Goal: Check status: Check status

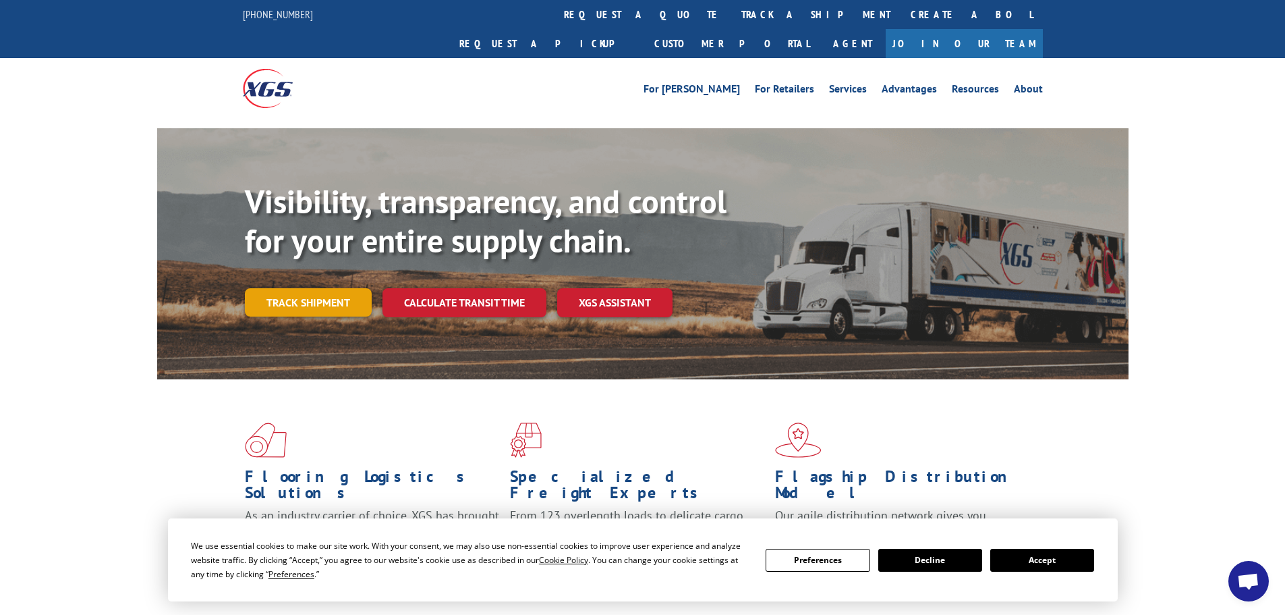
click at [309, 288] on link "Track shipment" at bounding box center [308, 302] width 127 height 28
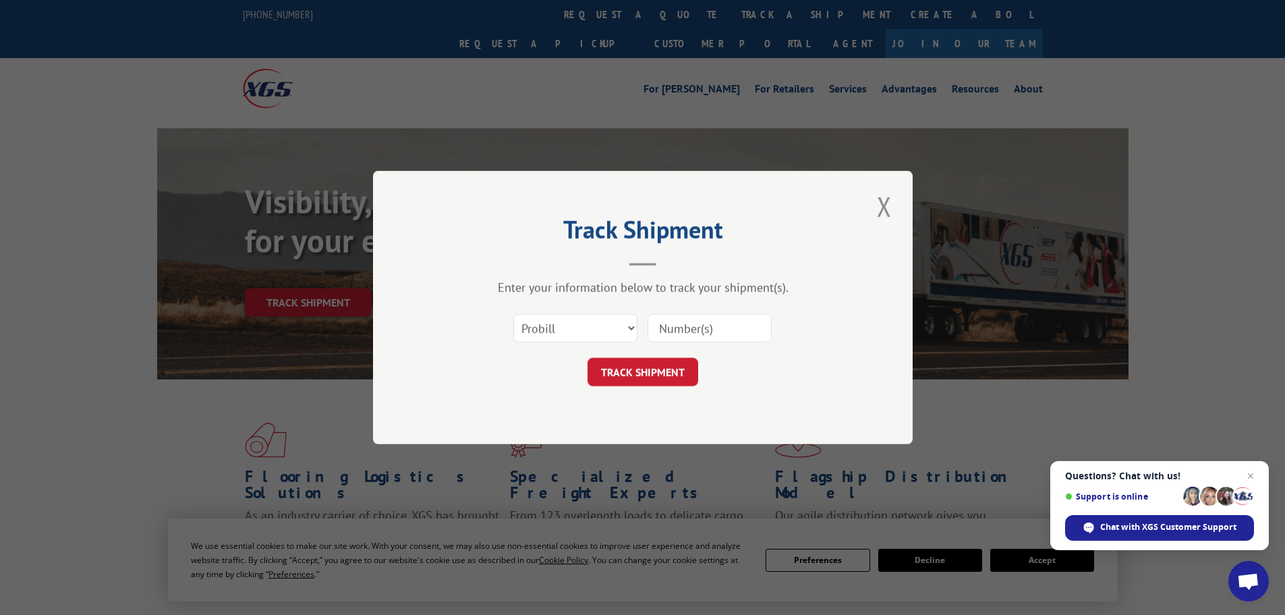
click at [665, 329] on input at bounding box center [710, 328] width 124 height 28
paste input "16754365"
type input "16754365"
click at [638, 376] on button "TRACK SHIPMENT" at bounding box center [643, 372] width 111 height 28
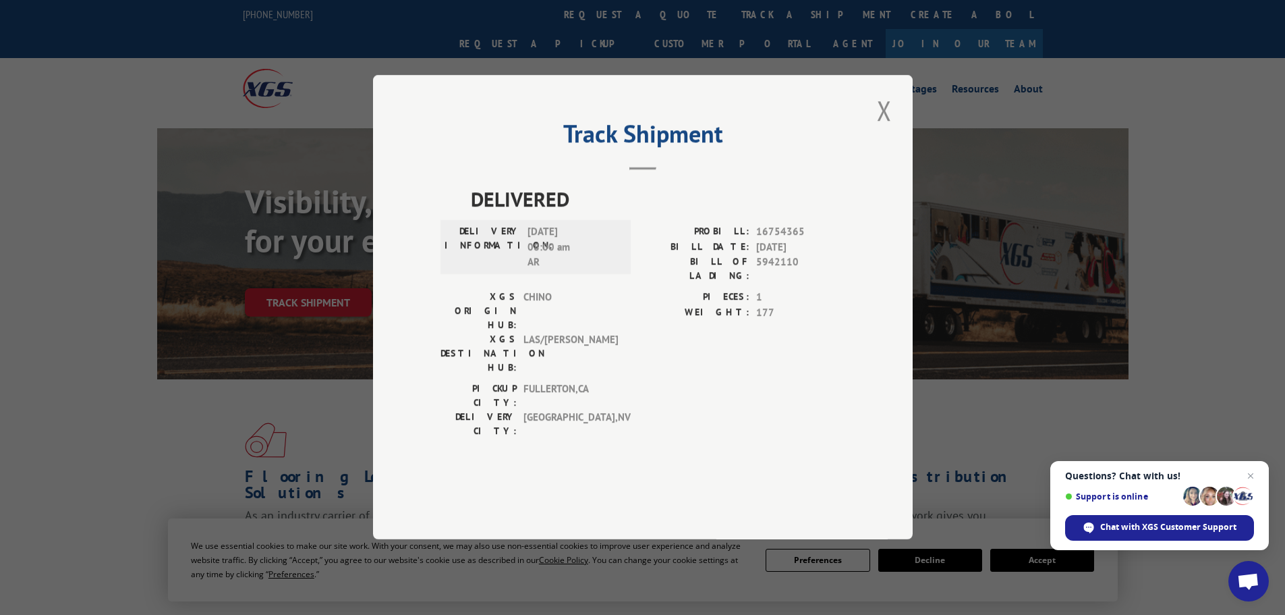
drag, startPoint x: 876, startPoint y: 148, endPoint x: 870, endPoint y: 154, distance: 8.1
click at [876, 129] on button "Close modal" at bounding box center [884, 110] width 23 height 37
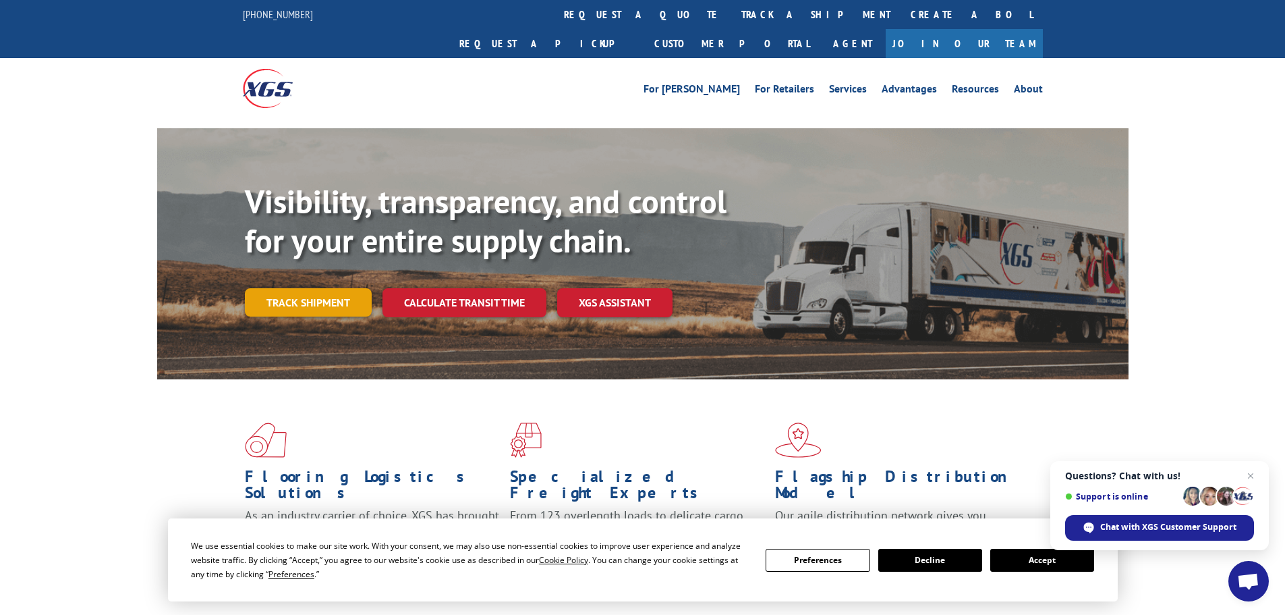
click at [328, 288] on link "Track shipment" at bounding box center [308, 302] width 127 height 28
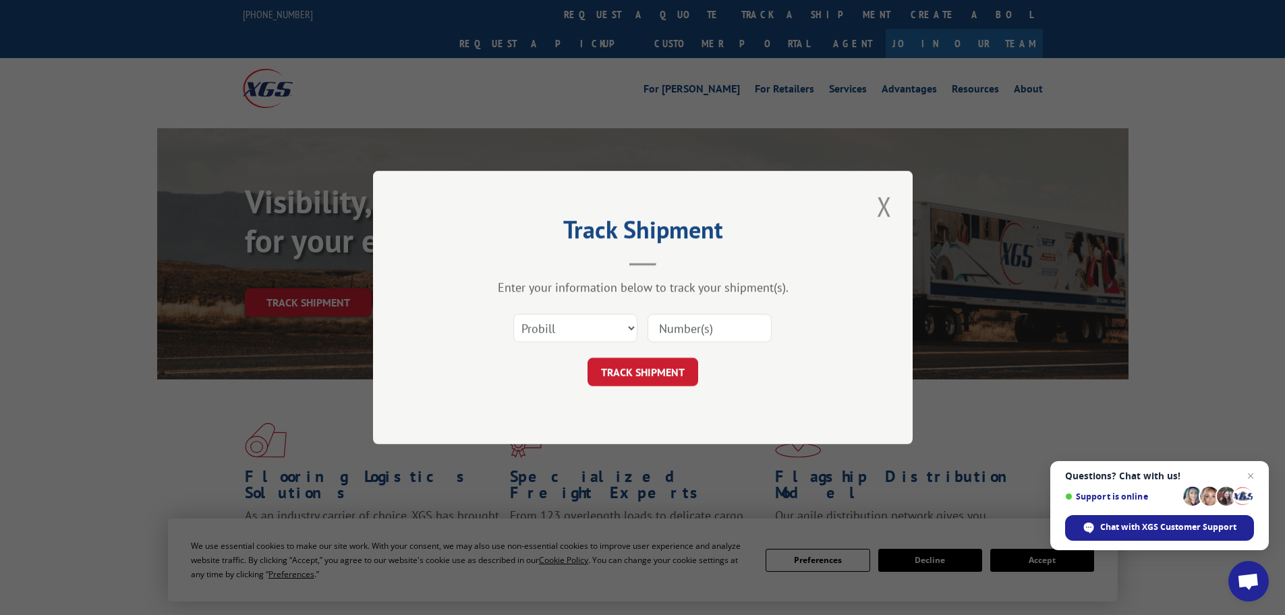
click at [679, 326] on input at bounding box center [710, 328] width 124 height 28
paste input "17153253"
type input "17153253"
click at [678, 354] on form "Select category... Probill BOL PO 17153253 TRACK SHIPMENT" at bounding box center [642, 346] width 405 height 80
click at [666, 364] on button "TRACK SHIPMENT" at bounding box center [643, 372] width 111 height 28
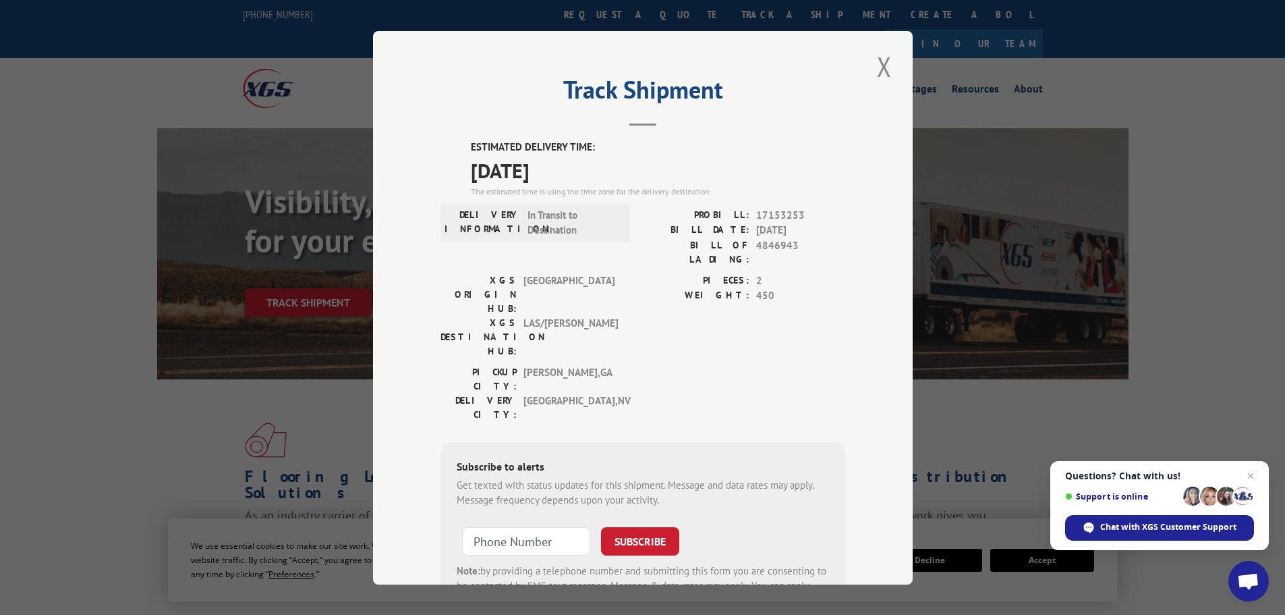
drag, startPoint x: 878, startPoint y: 72, endPoint x: 666, endPoint y: 222, distance: 260.0
click at [878, 73] on button "Close modal" at bounding box center [884, 66] width 23 height 37
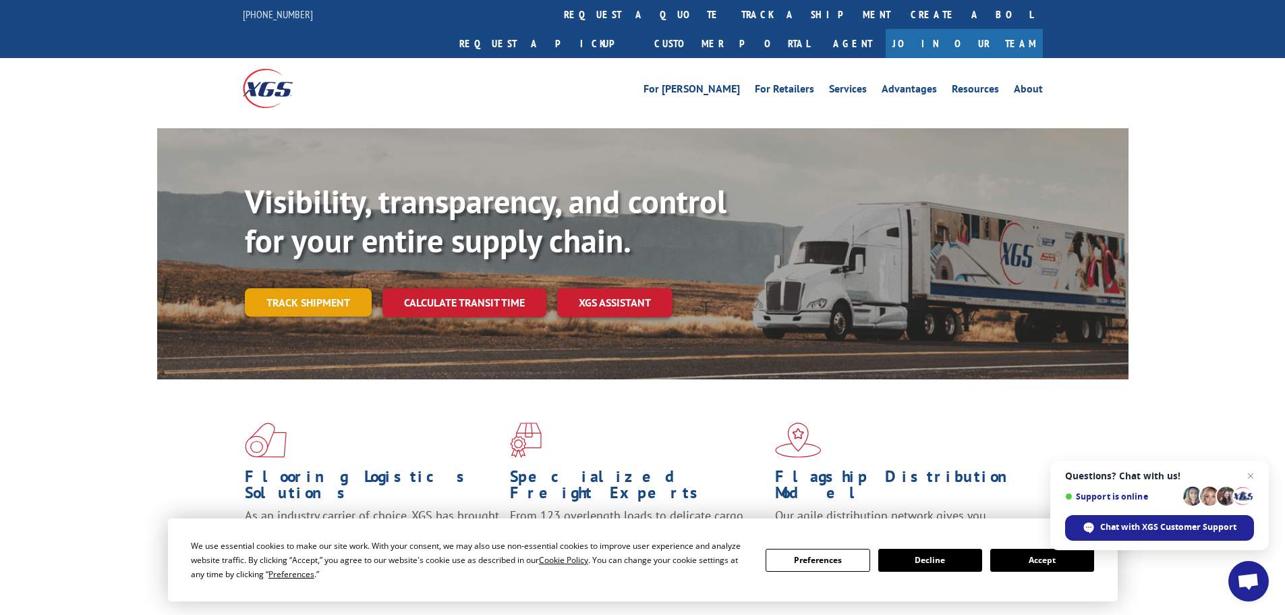
click at [338, 288] on link "Track shipment" at bounding box center [308, 302] width 127 height 28
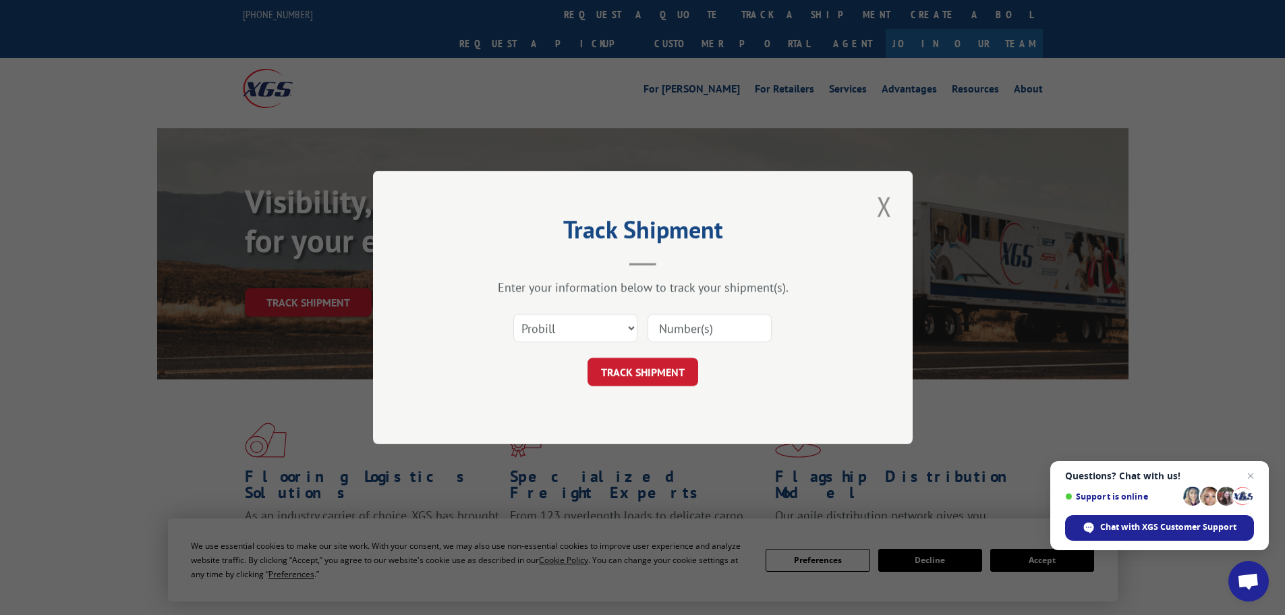
click at [676, 323] on input at bounding box center [710, 328] width 124 height 28
paste input "17460059"
type input "17460059"
click at [663, 380] on button "TRACK SHIPMENT" at bounding box center [643, 372] width 111 height 28
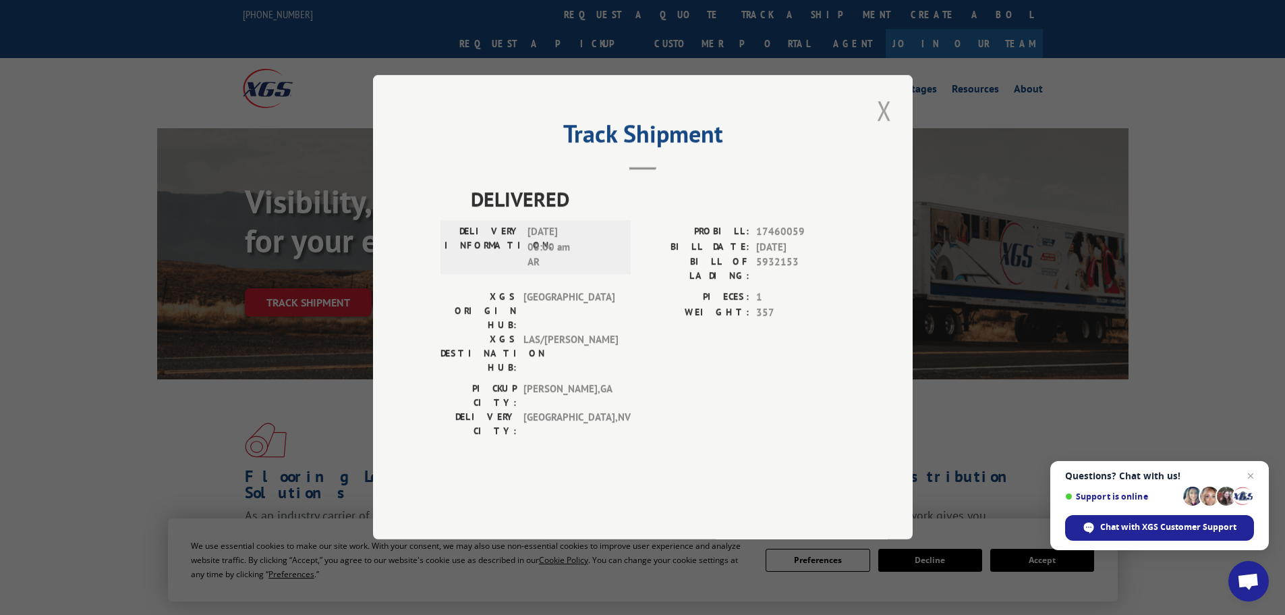
click at [890, 129] on button "Close modal" at bounding box center [884, 110] width 23 height 37
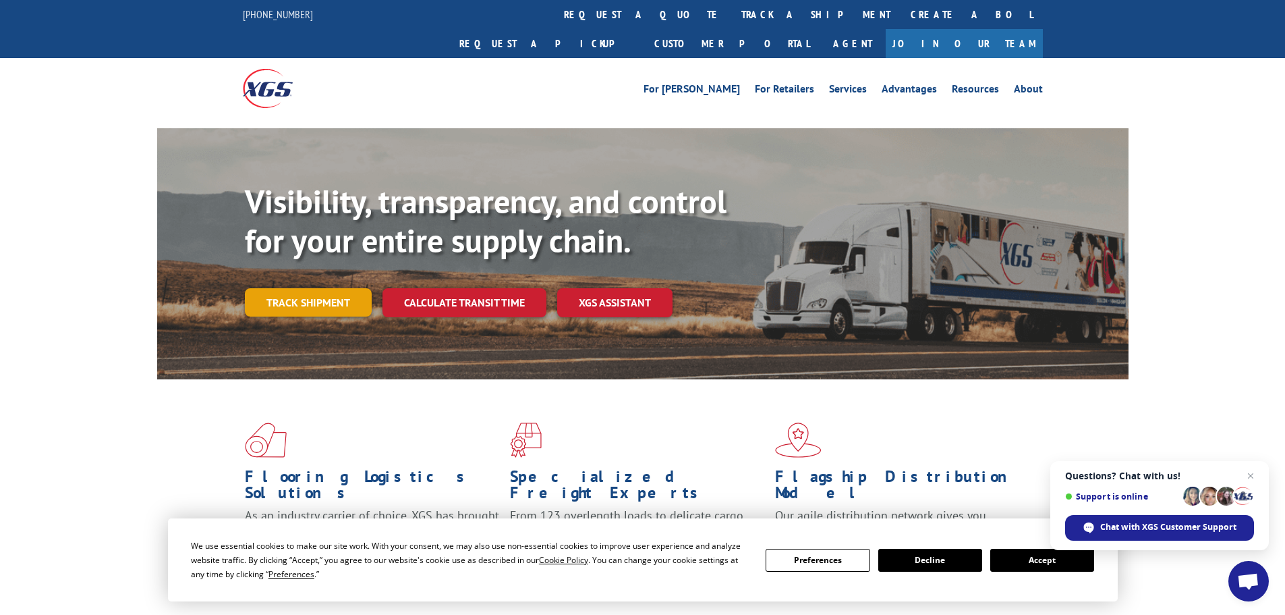
click at [335, 288] on link "Track shipment" at bounding box center [308, 302] width 127 height 28
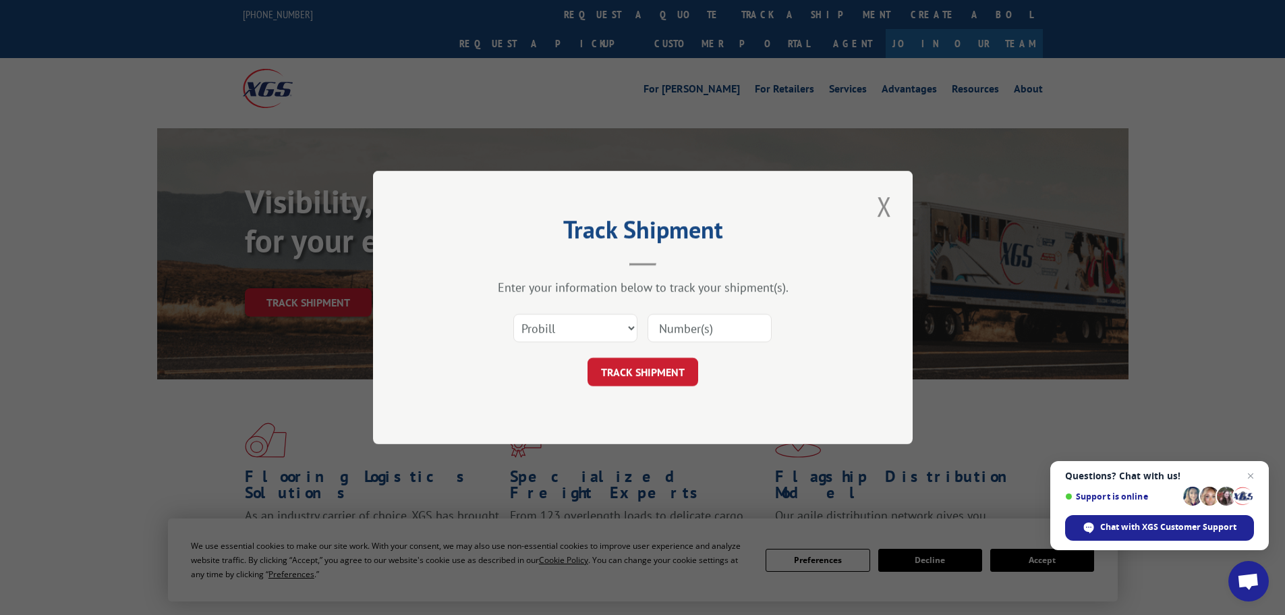
click at [664, 329] on input at bounding box center [710, 328] width 124 height 28
paste input "17153170"
type input "17153170"
click at [631, 396] on div "Track Shipment Enter your information below to track your shipment(s). Select c…" at bounding box center [643, 307] width 540 height 273
click at [644, 382] on button "TRACK SHIPMENT" at bounding box center [643, 372] width 111 height 28
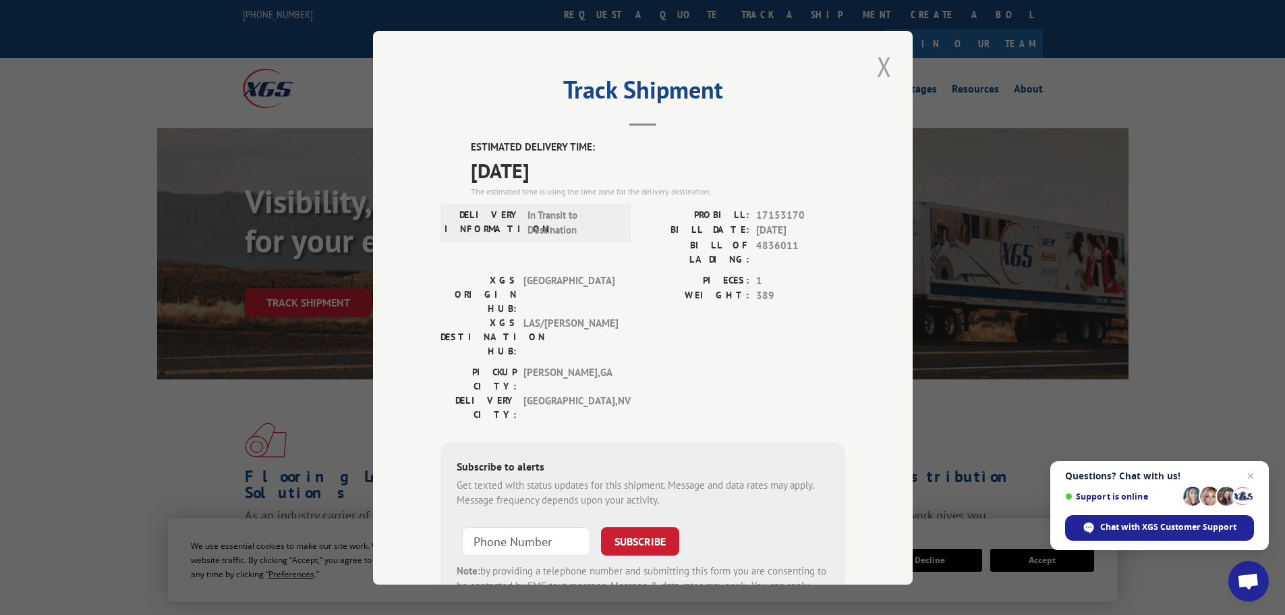
drag, startPoint x: 882, startPoint y: 72, endPoint x: 733, endPoint y: 158, distance: 171.9
click at [881, 72] on button "Close modal" at bounding box center [884, 66] width 23 height 37
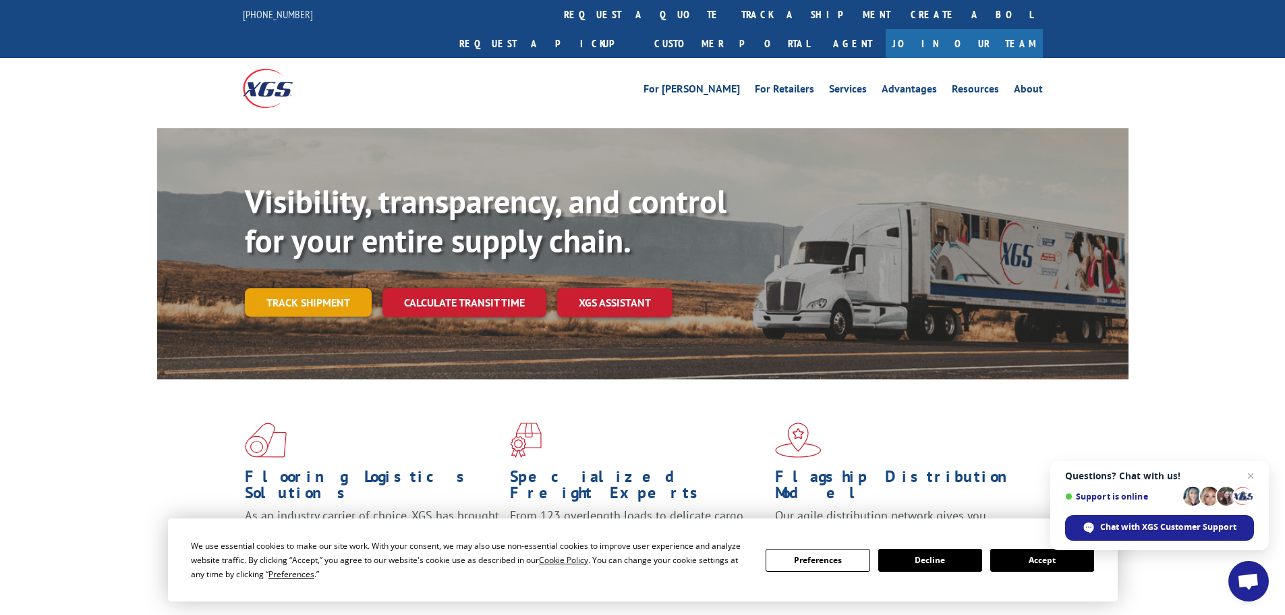
click at [333, 288] on link "Track shipment" at bounding box center [308, 302] width 127 height 28
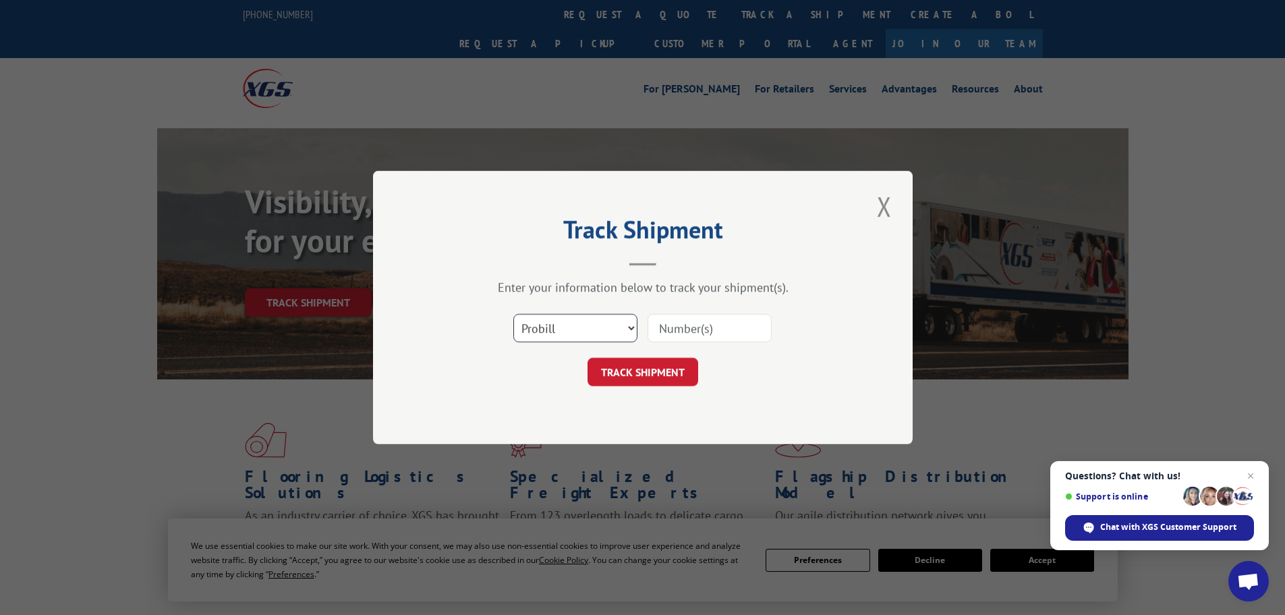
click at [544, 336] on select "Select category... Probill BOL PO" at bounding box center [575, 328] width 124 height 28
select select "bol"
click at [513, 314] on select "Select category... Probill BOL PO" at bounding box center [575, 328] width 124 height 28
click at [682, 339] on input at bounding box center [710, 328] width 124 height 28
paste input "4836011"
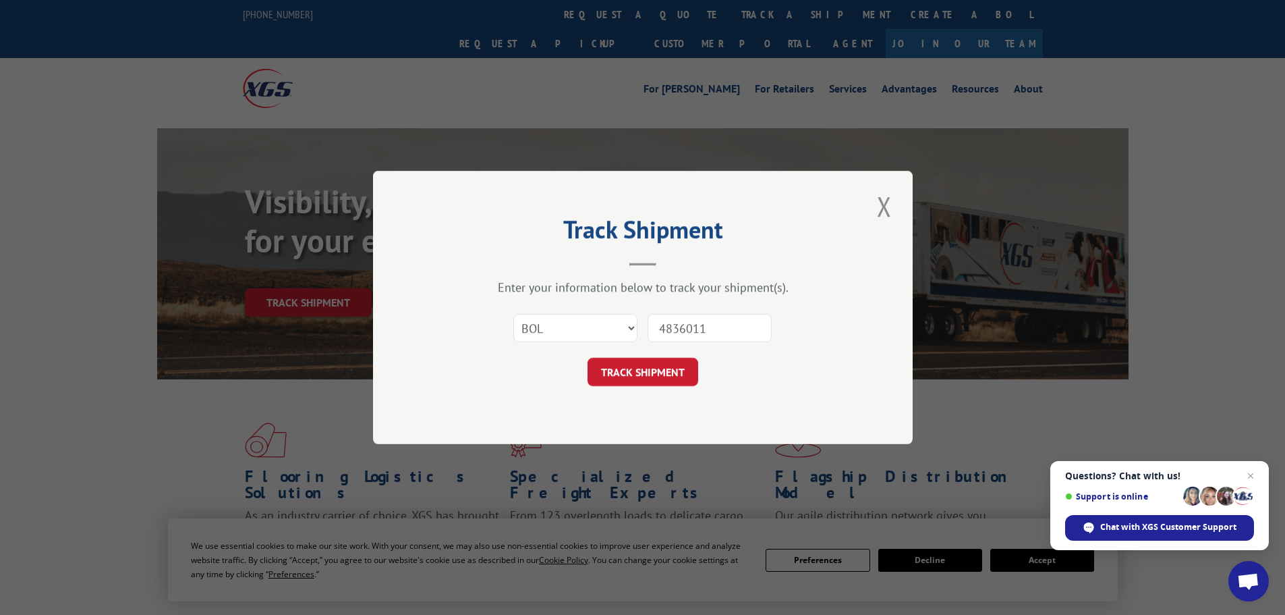
type input "4836011"
click at [646, 389] on div "Track Shipment Enter your information below to track your shipment(s). Select c…" at bounding box center [643, 307] width 540 height 273
click at [648, 385] on button "TRACK SHIPMENT" at bounding box center [643, 372] width 111 height 28
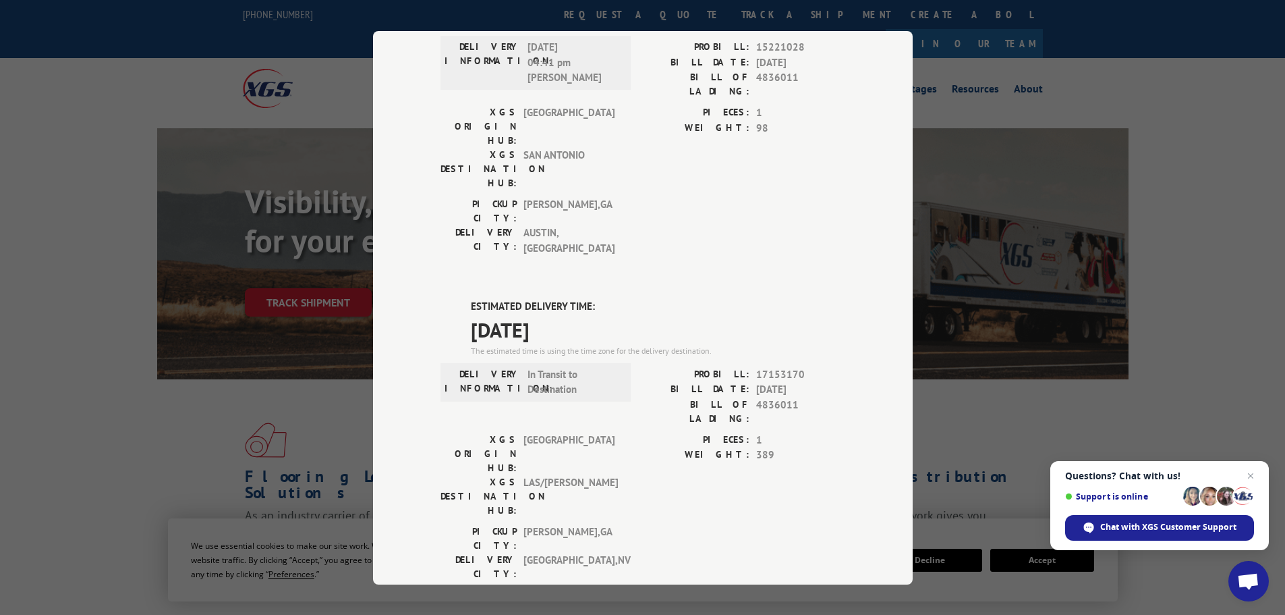
scroll to position [5, 0]
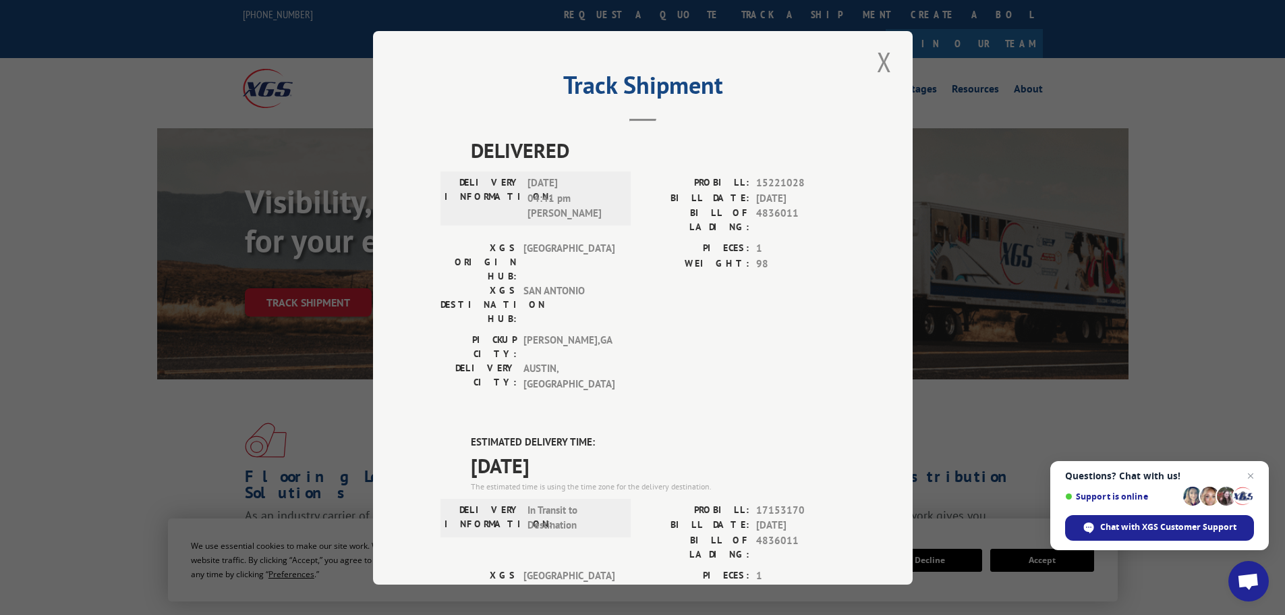
click at [887, 69] on button "Close modal" at bounding box center [884, 61] width 23 height 37
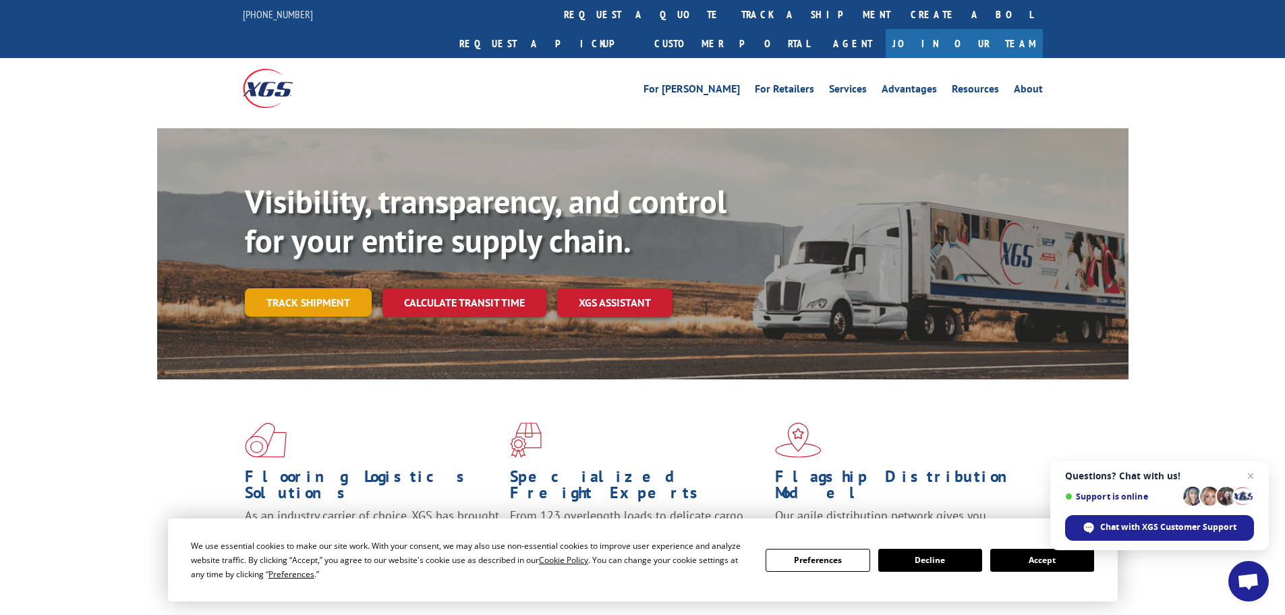
click at [347, 288] on link "Track shipment" at bounding box center [308, 302] width 127 height 28
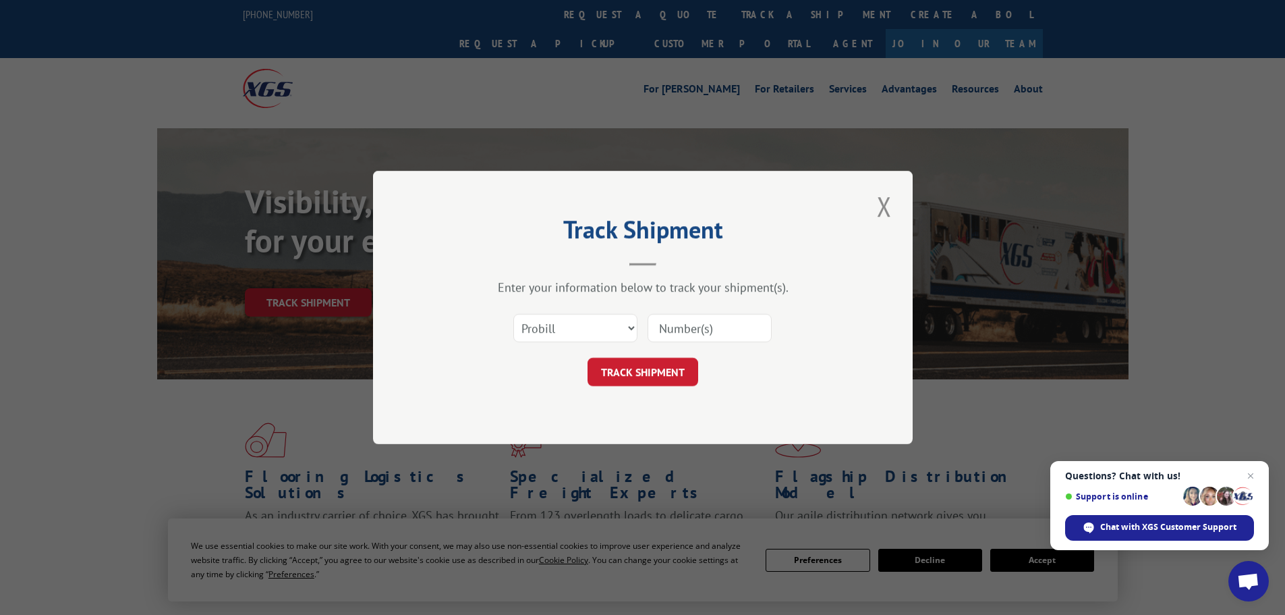
click at [681, 326] on input at bounding box center [710, 328] width 124 height 28
paste input "17307794"
type input "17307794"
click at [635, 375] on button "TRACK SHIPMENT" at bounding box center [643, 372] width 111 height 28
